Goal: Transaction & Acquisition: Book appointment/travel/reservation

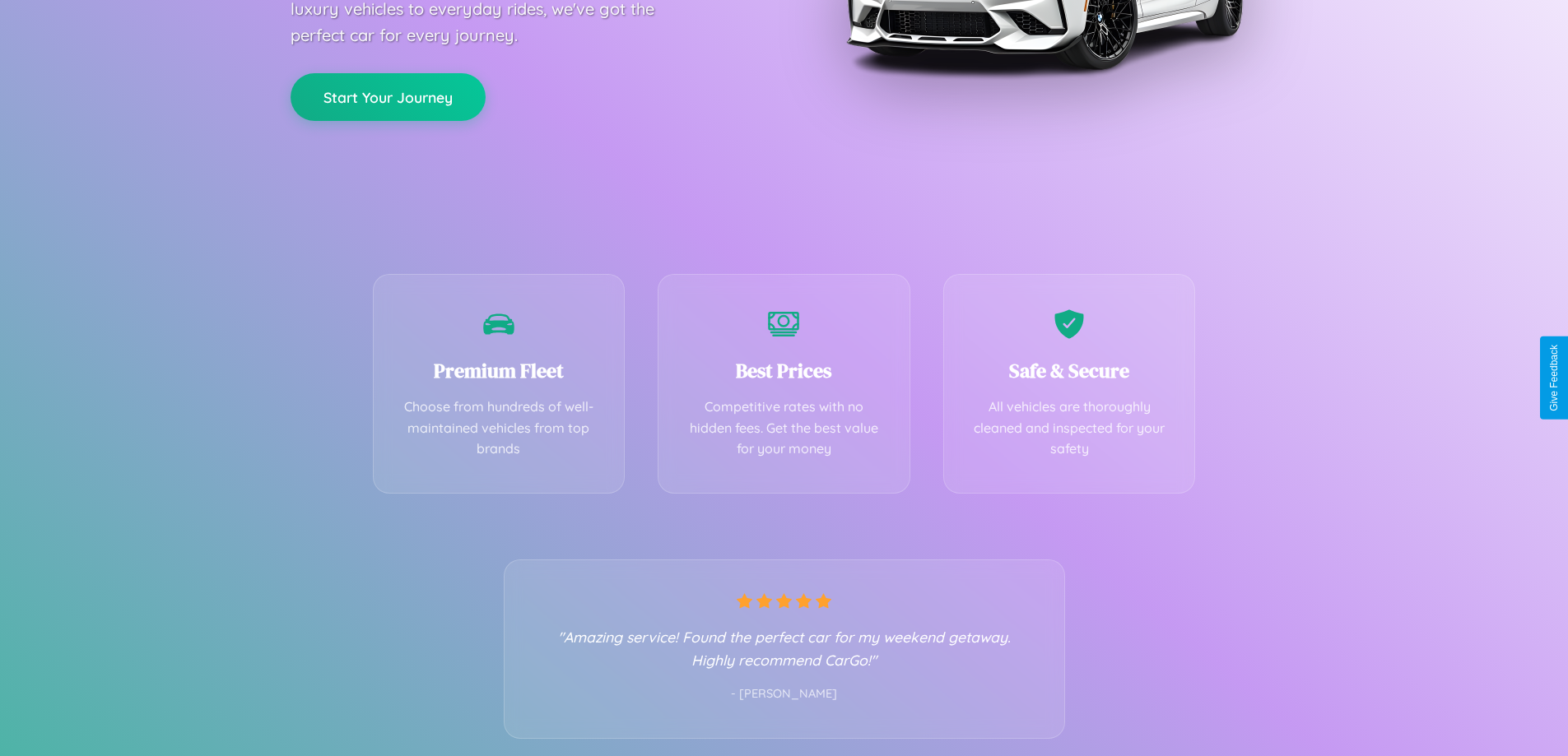
scroll to position [324, 0]
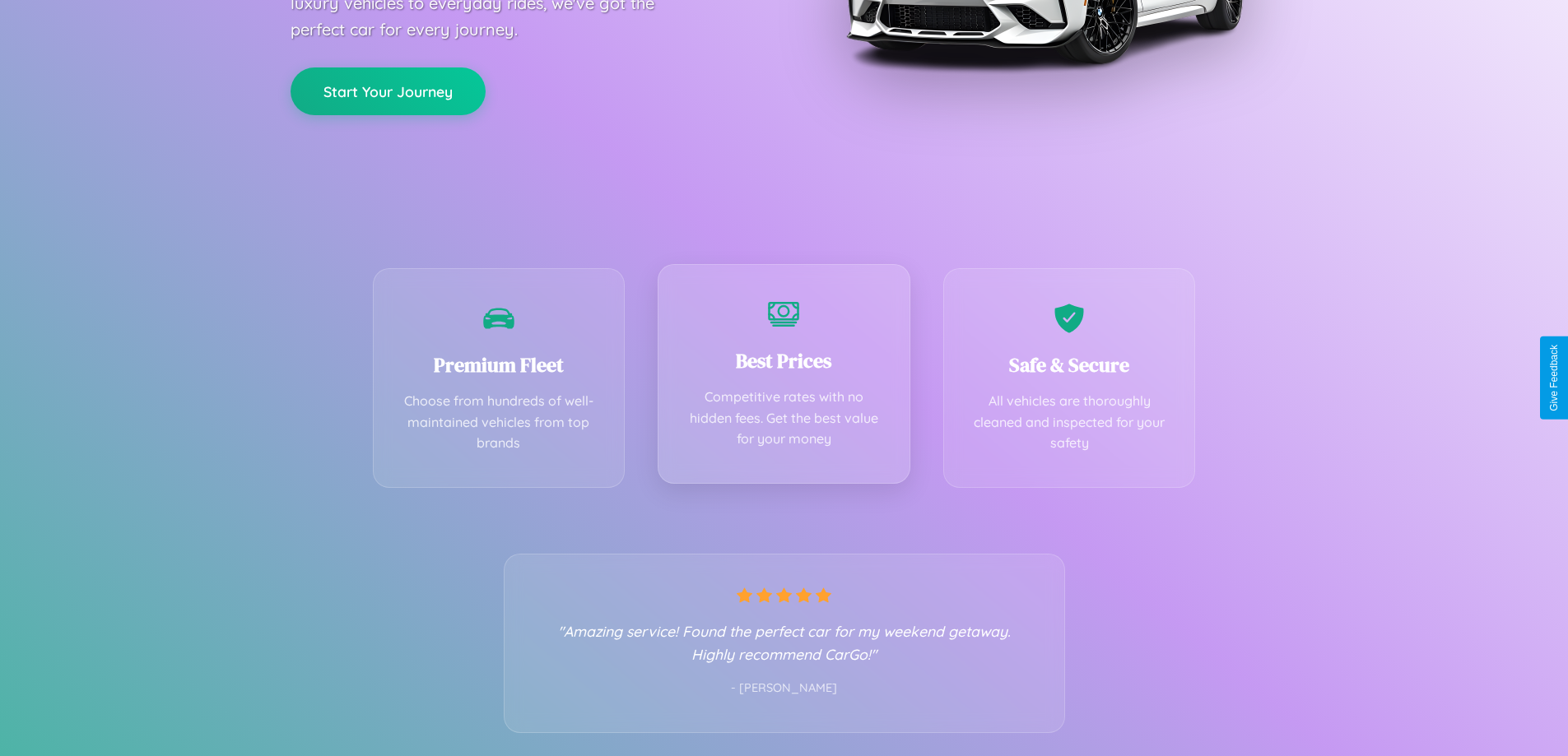
click at [784, 378] on div "Best Prices Competitive rates with no hidden fees. Get the best value for your …" at bounding box center [784, 374] width 253 height 220
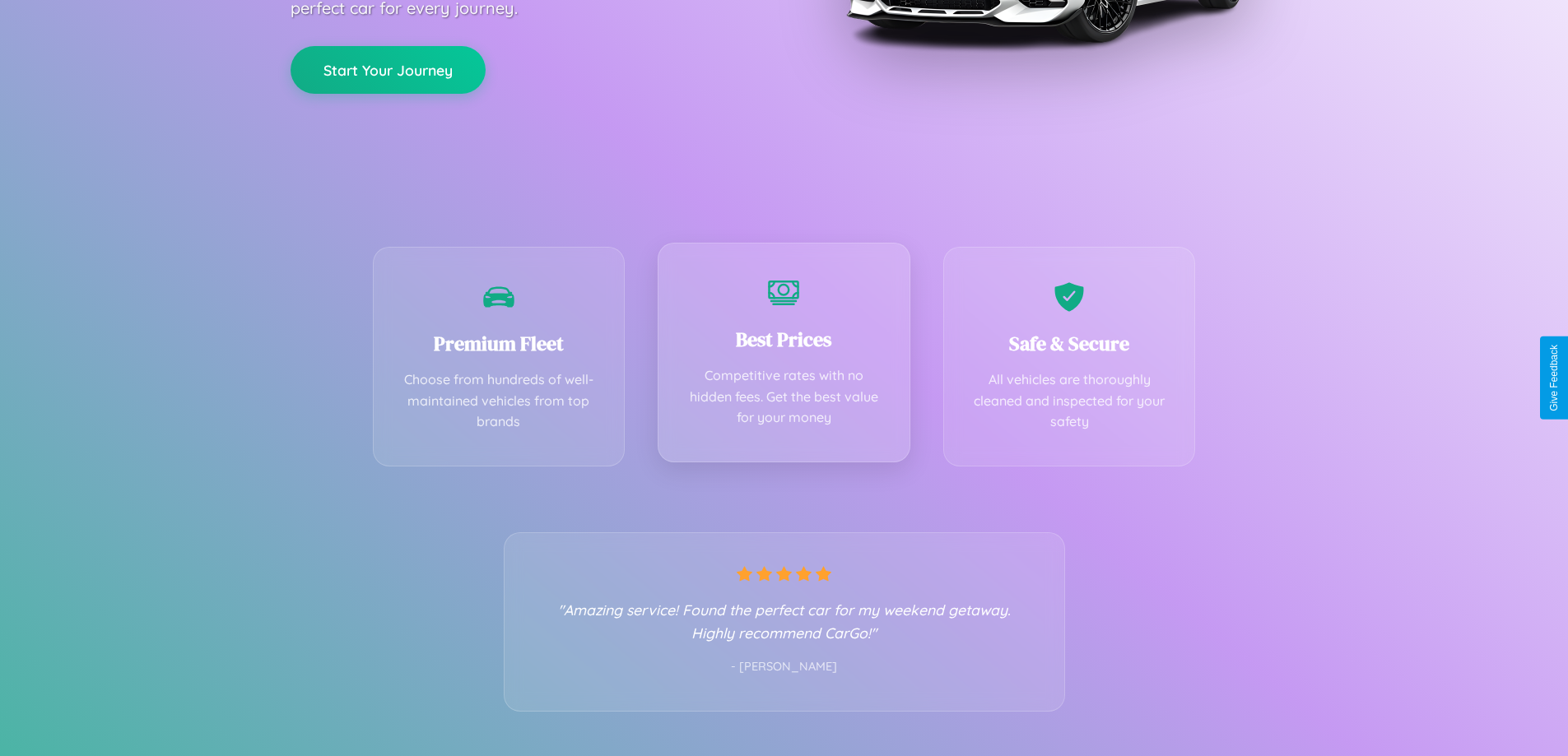
scroll to position [0, 0]
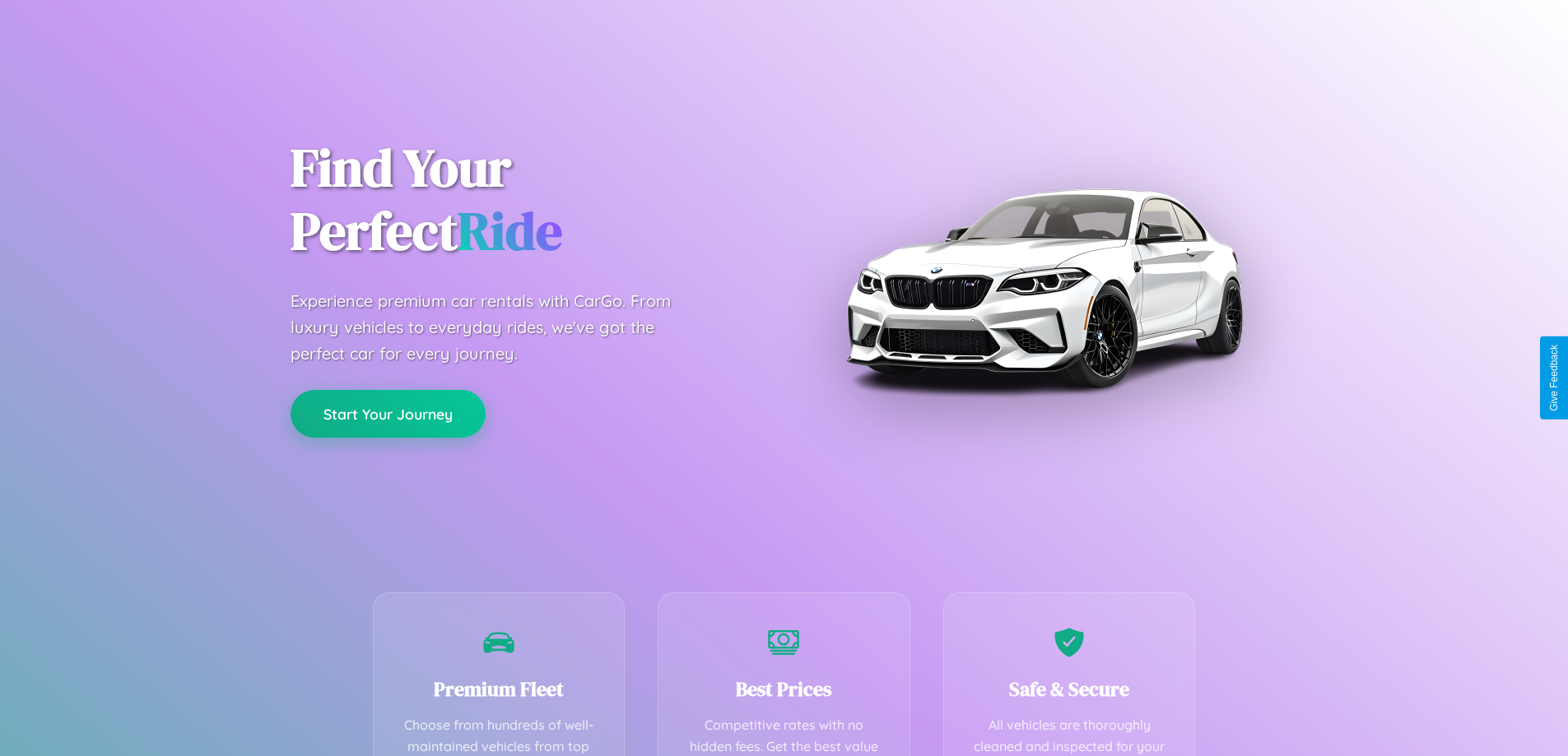
click at [387, 414] on button "Start Your Journey" at bounding box center [388, 413] width 195 height 47
click at [387, 413] on button "Start Your Journey" at bounding box center [388, 413] width 195 height 47
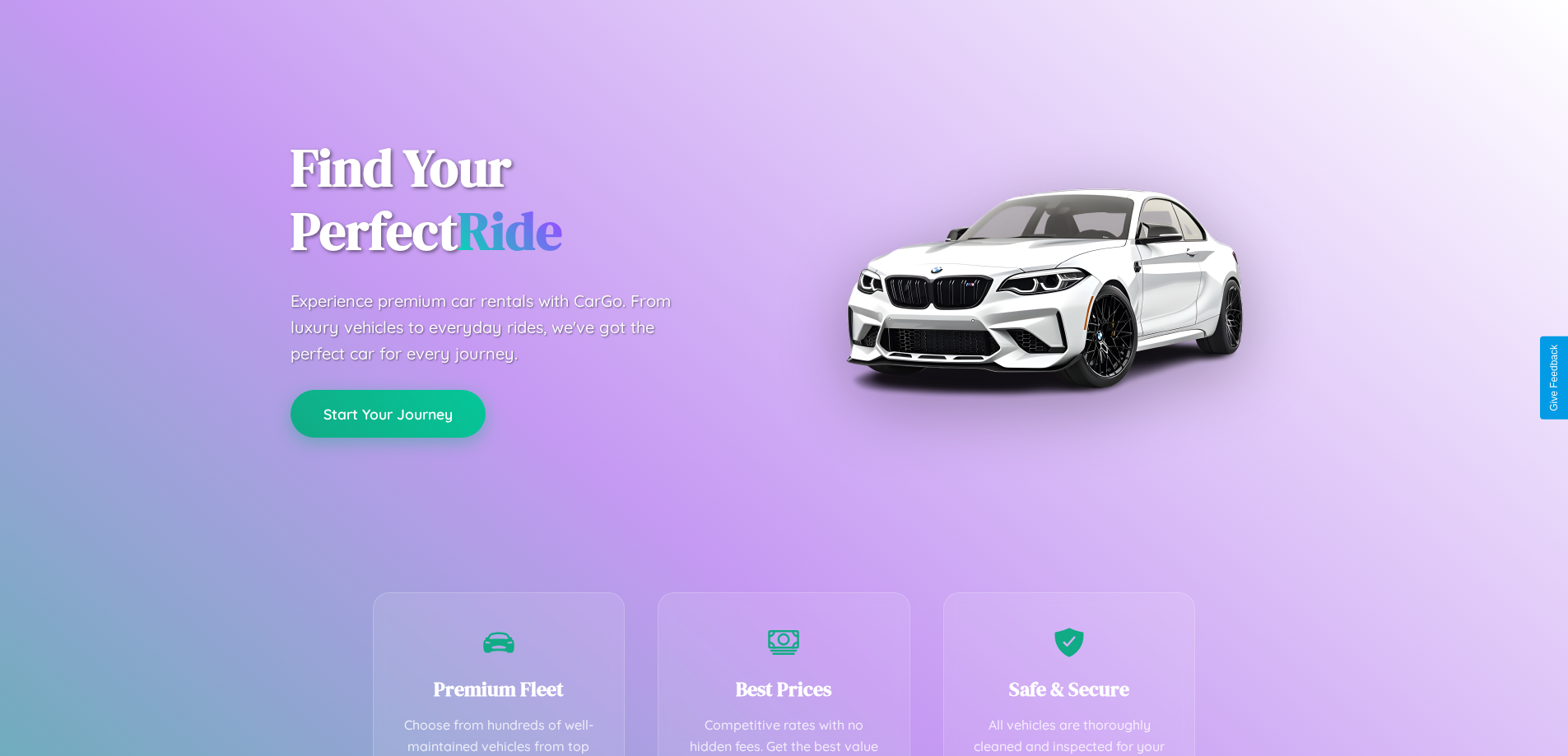
click at [387, 413] on button "Start Your Journey" at bounding box center [388, 413] width 195 height 47
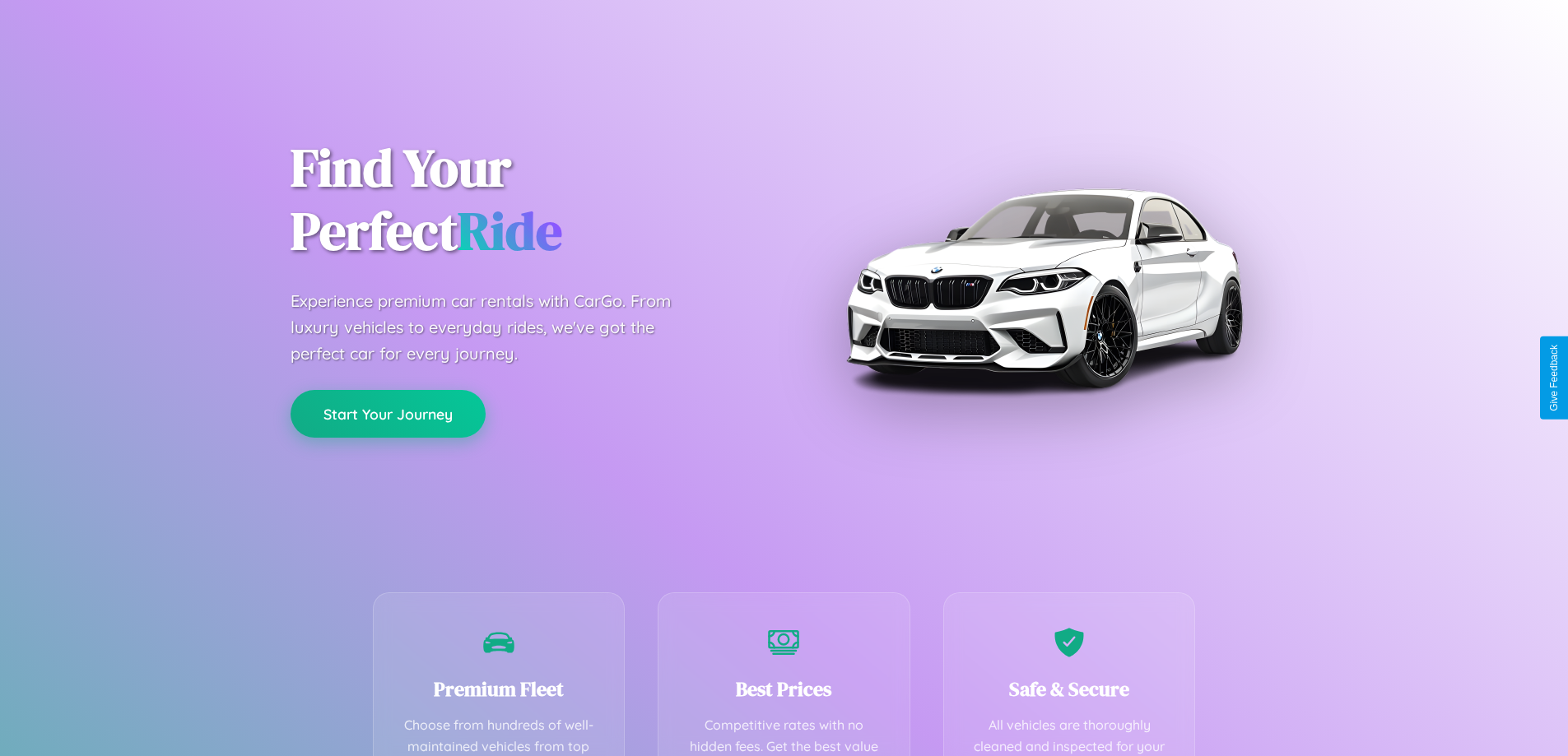
click at [387, 413] on button "Start Your Journey" at bounding box center [388, 413] width 195 height 47
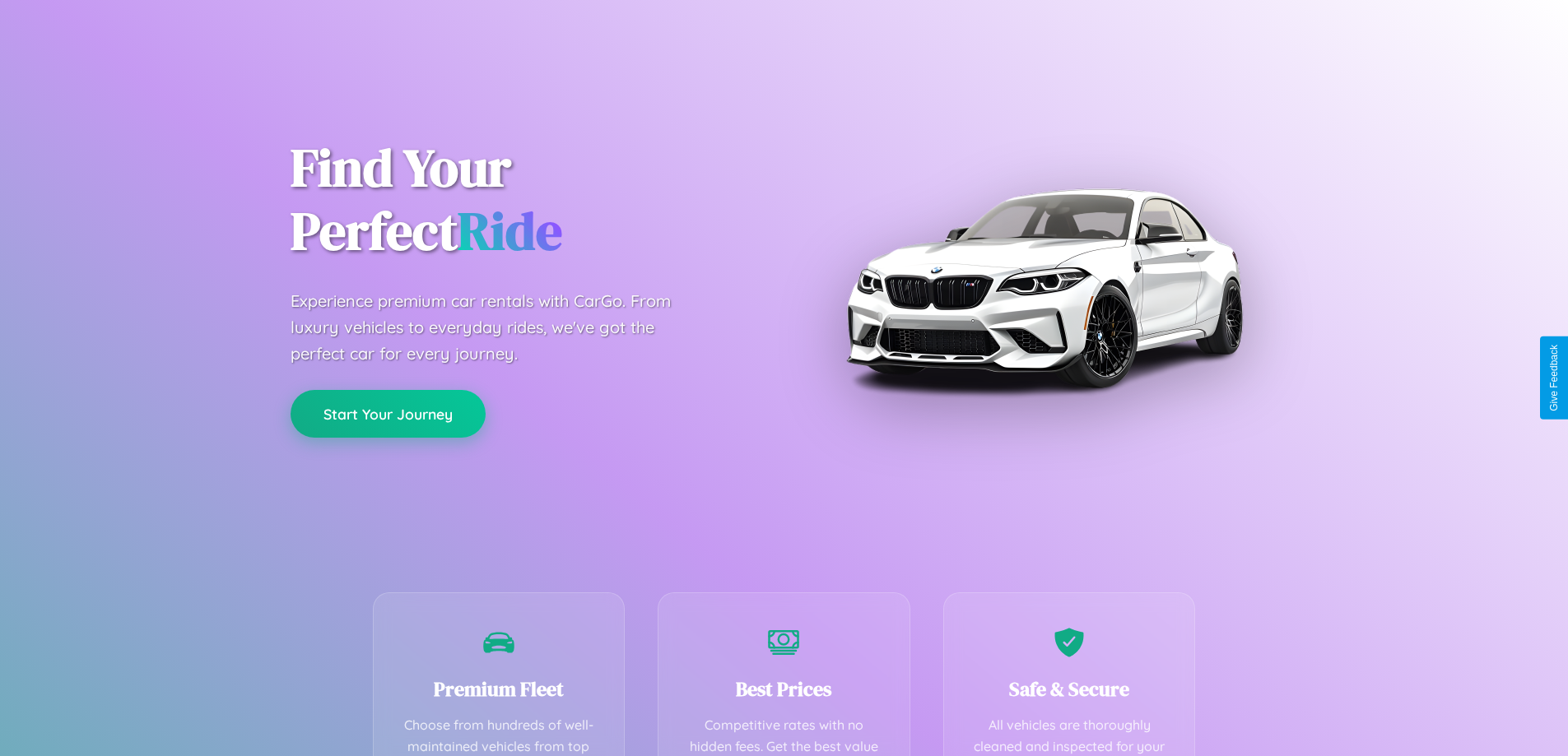
click at [387, 413] on button "Start Your Journey" at bounding box center [388, 413] width 195 height 47
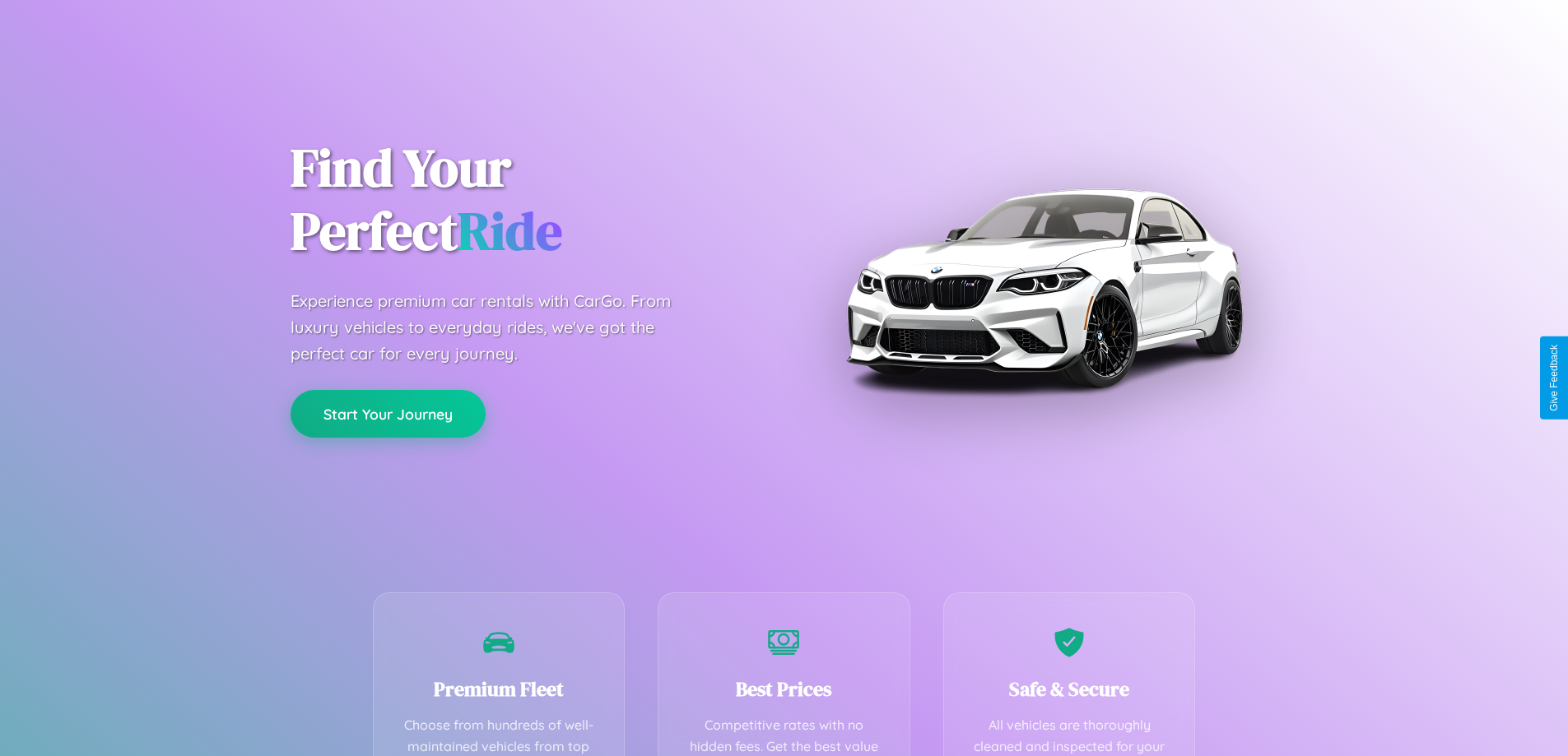
click at [387, 413] on button "Start Your Journey" at bounding box center [388, 413] width 195 height 47
